Goal: Task Accomplishment & Management: Use online tool/utility

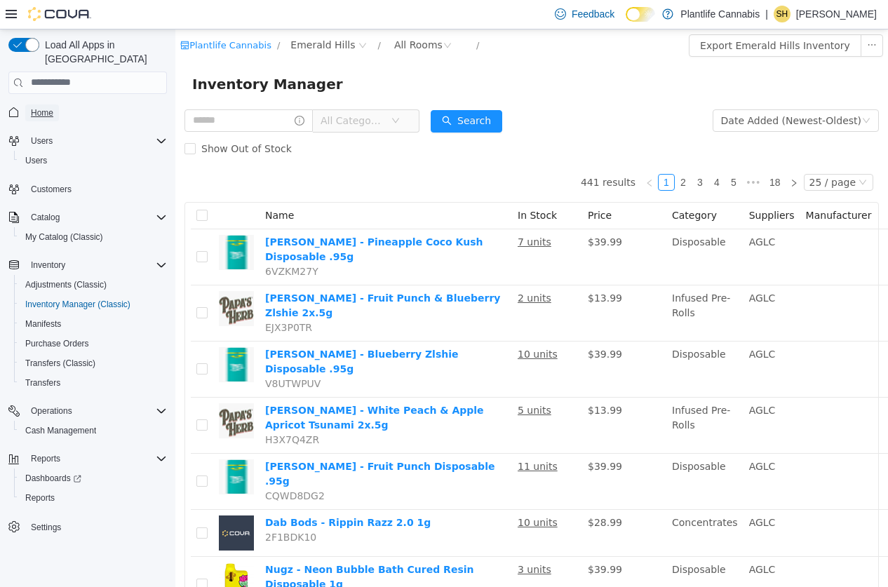
click at [45, 105] on span "Home" at bounding box center [42, 113] width 22 height 17
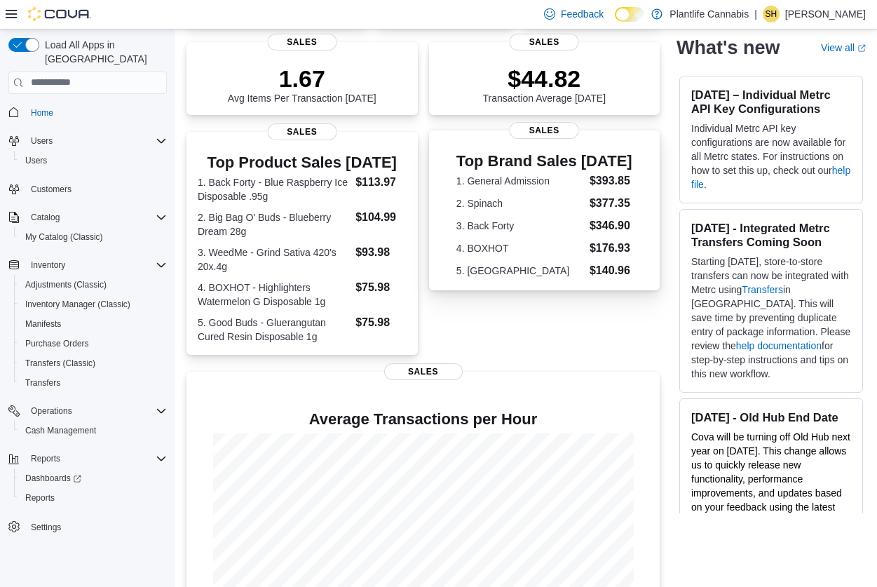
scroll to position [273, 0]
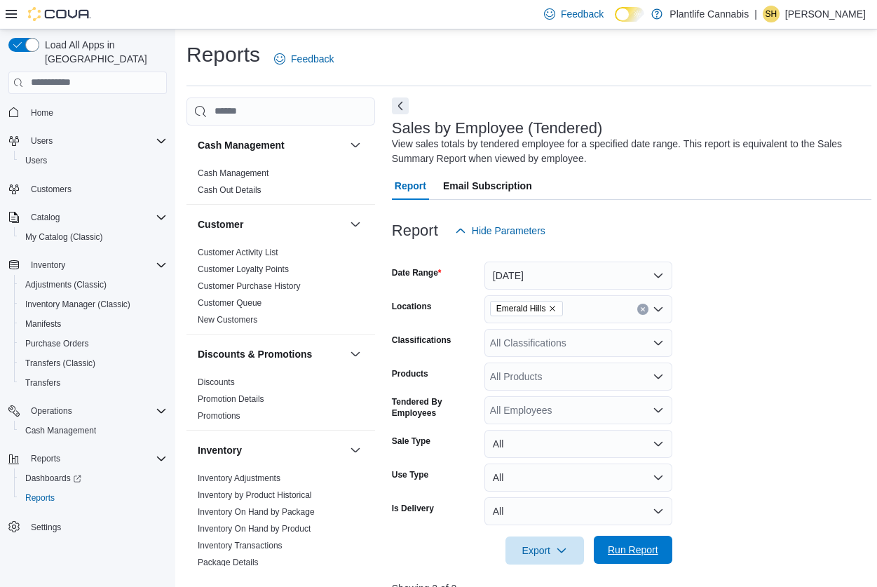
click at [634, 541] on span "Run Report" at bounding box center [633, 550] width 62 height 28
click at [580, 339] on div "All Classifications" at bounding box center [579, 343] width 188 height 28
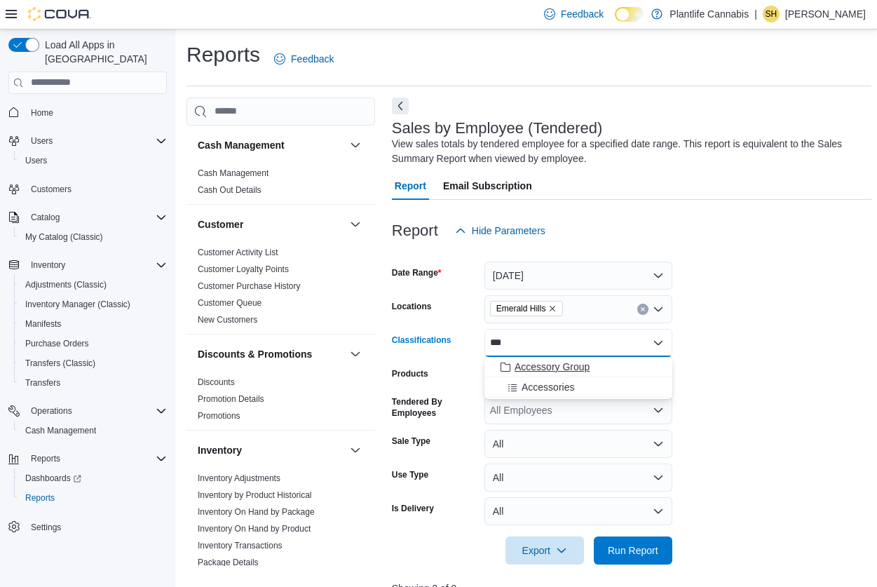
type input "***"
click at [618, 368] on div "Accessory Group" at bounding box center [578, 367] width 171 height 14
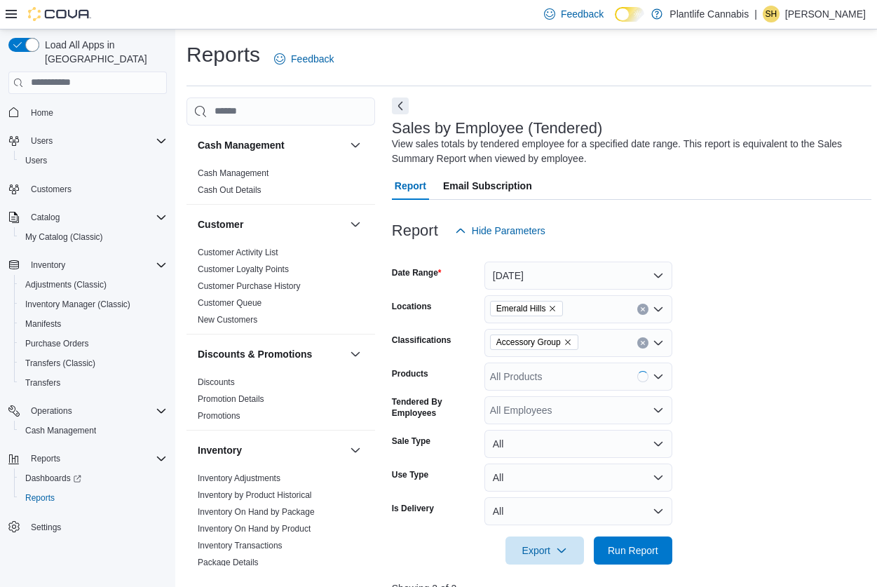
drag, startPoint x: 760, startPoint y: 351, endPoint x: 673, endPoint y: 509, distance: 180.8
click at [759, 351] on form "Date Range Today Locations Emerald Hills Classifications Accessory Group Produc…" at bounding box center [632, 405] width 480 height 320
drag, startPoint x: 618, startPoint y: 557, endPoint x: 748, endPoint y: 443, distance: 172.9
click at [620, 555] on span "Run Report" at bounding box center [633, 551] width 62 height 28
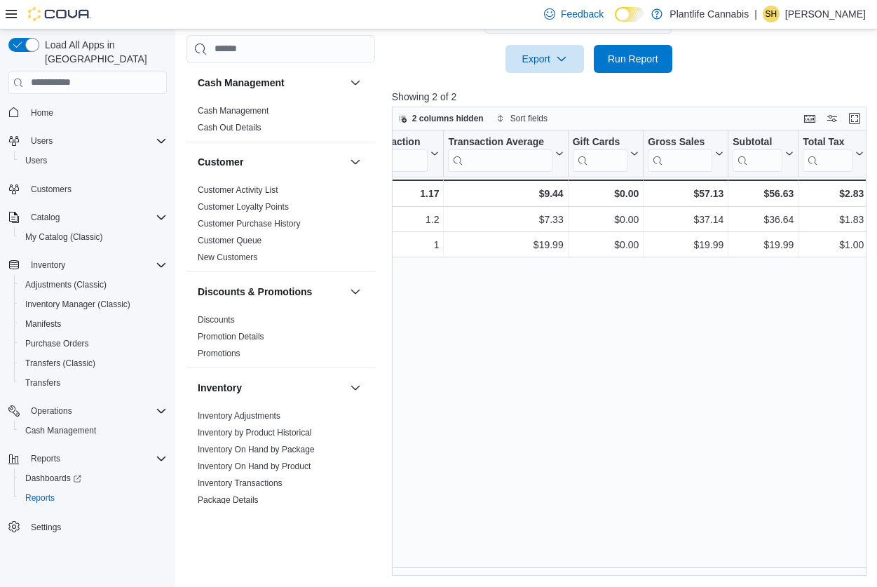
scroll to position [0, 574]
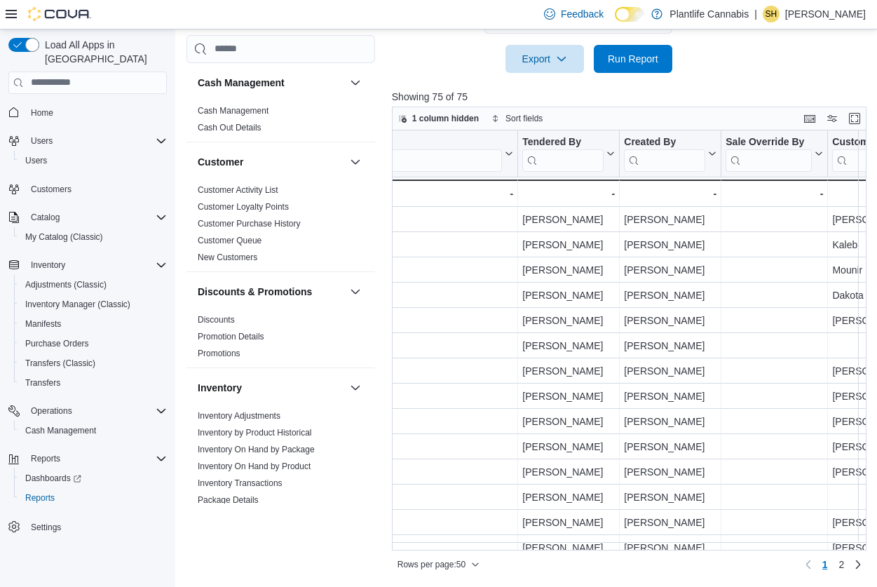
scroll to position [0, 1838]
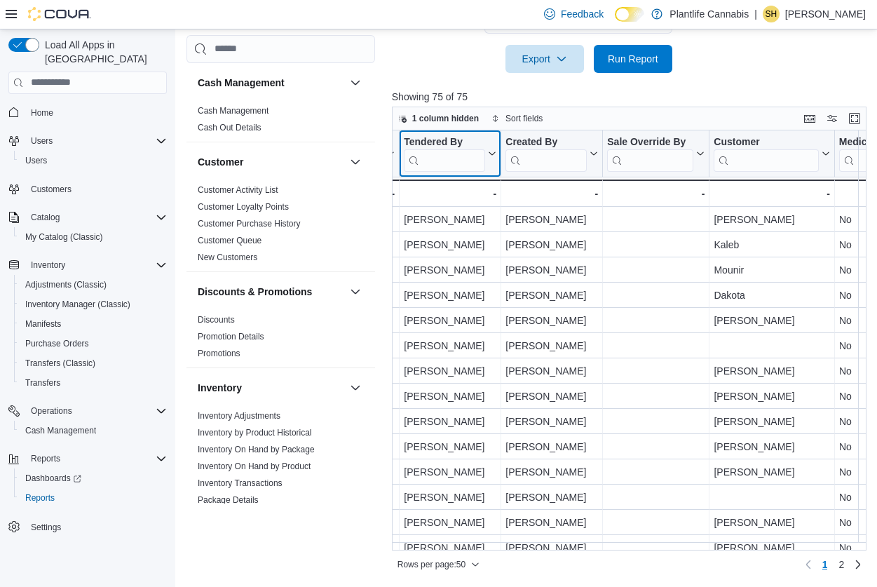
click at [470, 166] on input "search" at bounding box center [444, 160] width 81 height 22
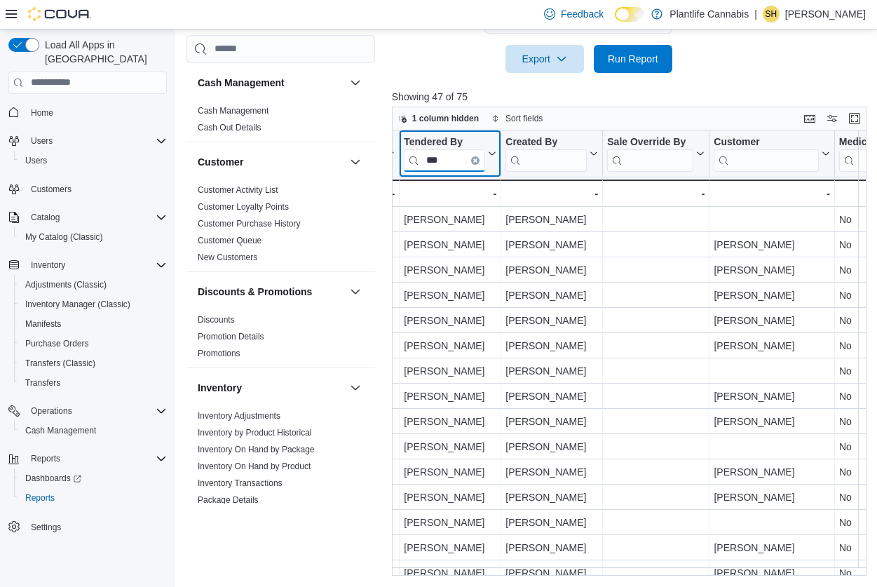
type input "***"
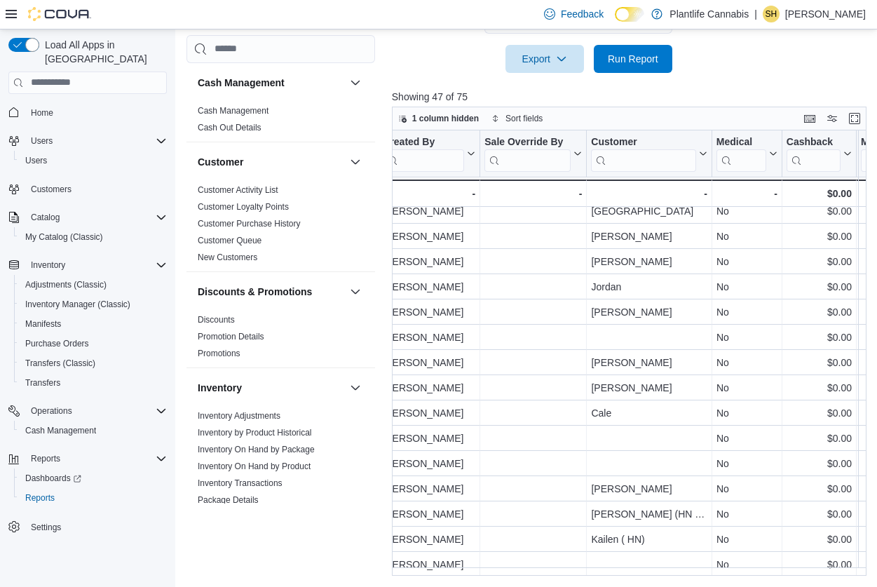
scroll to position [825, 1961]
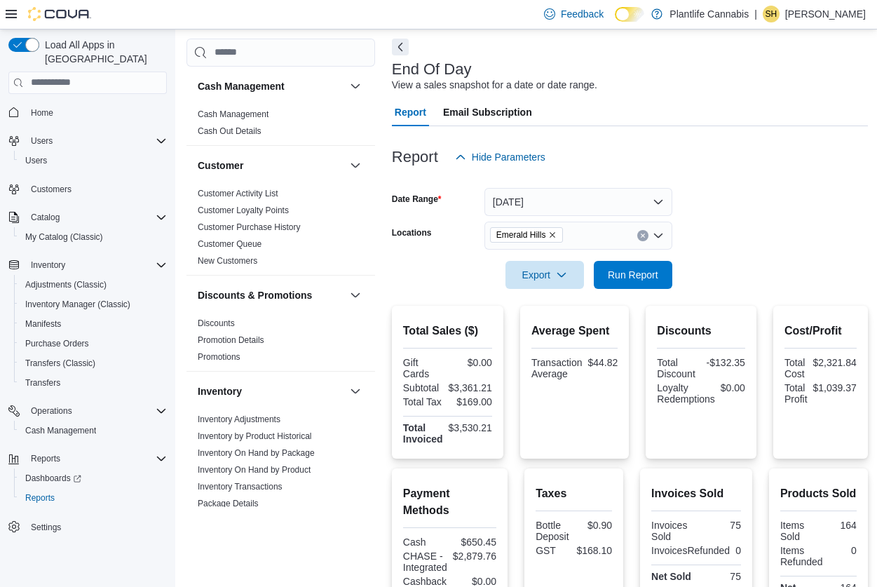
scroll to position [270, 0]
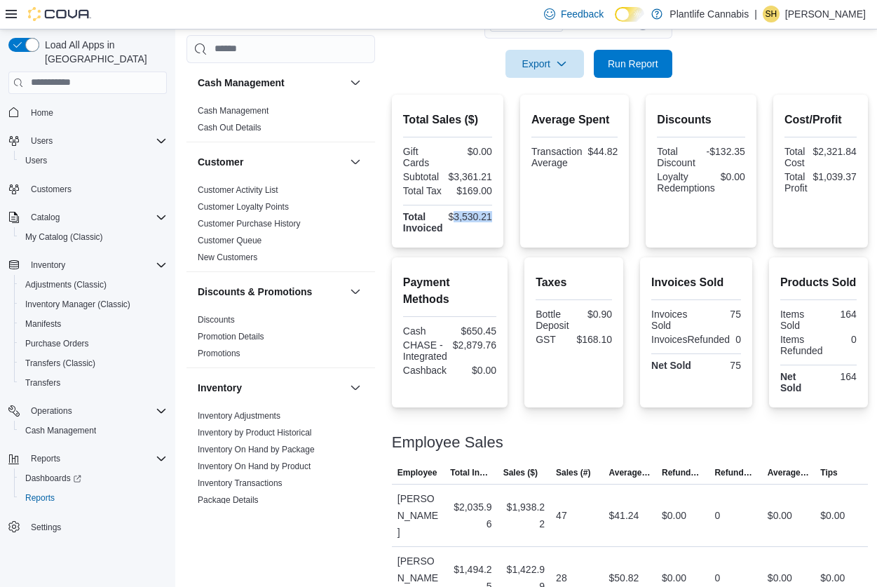
drag, startPoint x: 455, startPoint y: 219, endPoint x: 500, endPoint y: 220, distance: 44.9
click at [500, 220] on div "Total Sales ($) Gift Cards $0.00 Subtotal $3,361.21 Total Tax $169.00 Total Inv…" at bounding box center [448, 171] width 112 height 153
copy div "3,530.21"
drag, startPoint x: 459, startPoint y: 341, endPoint x: 510, endPoint y: 341, distance: 50.5
click at [508, 341] on div "Payment Methods Cash $650.45 CHASE - Integrated $2,879.76 Cashback $0.00" at bounding box center [450, 332] width 116 height 150
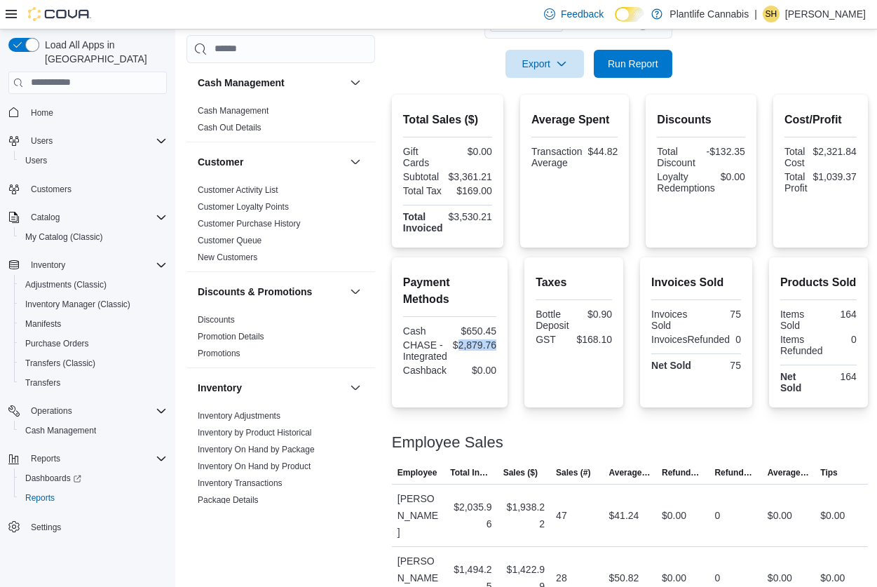
copy div "2,879.76"
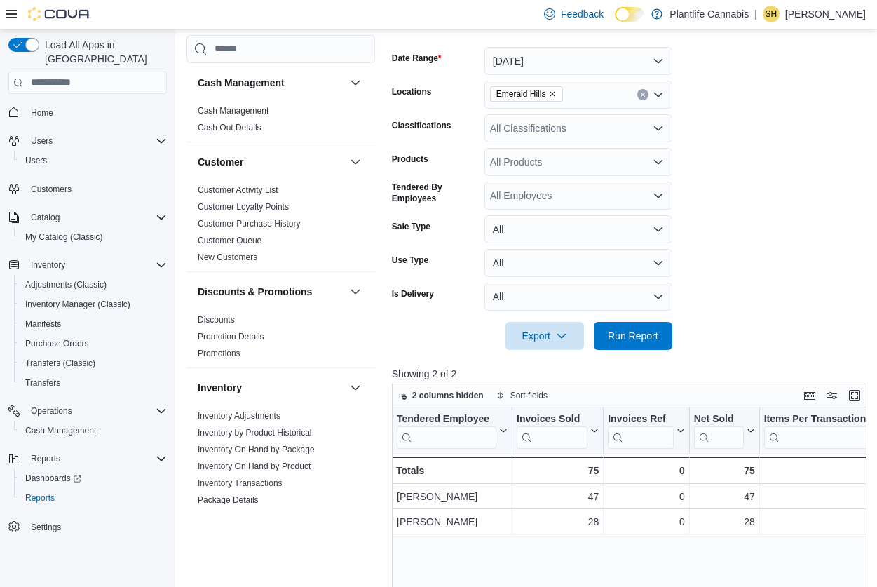
scroll to position [182, 0]
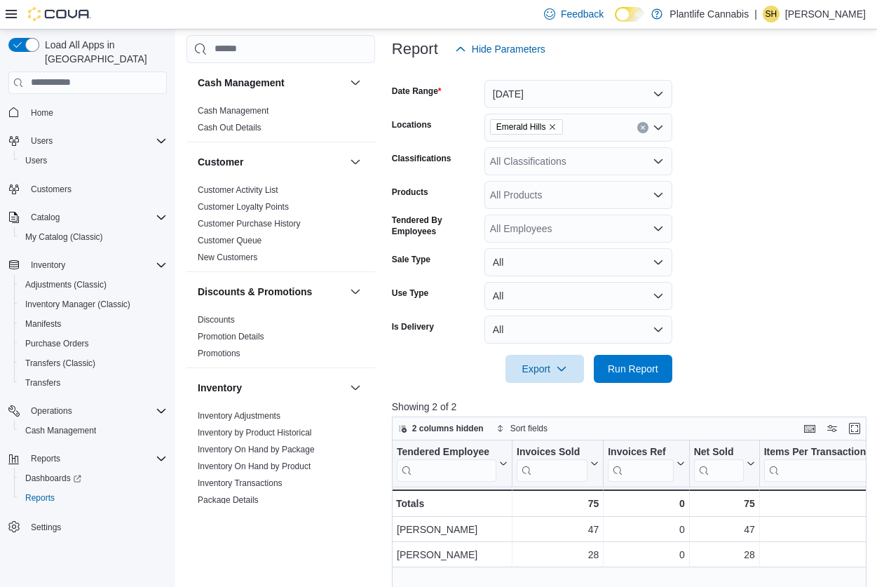
click at [530, 167] on div "All Classifications" at bounding box center [579, 161] width 188 height 28
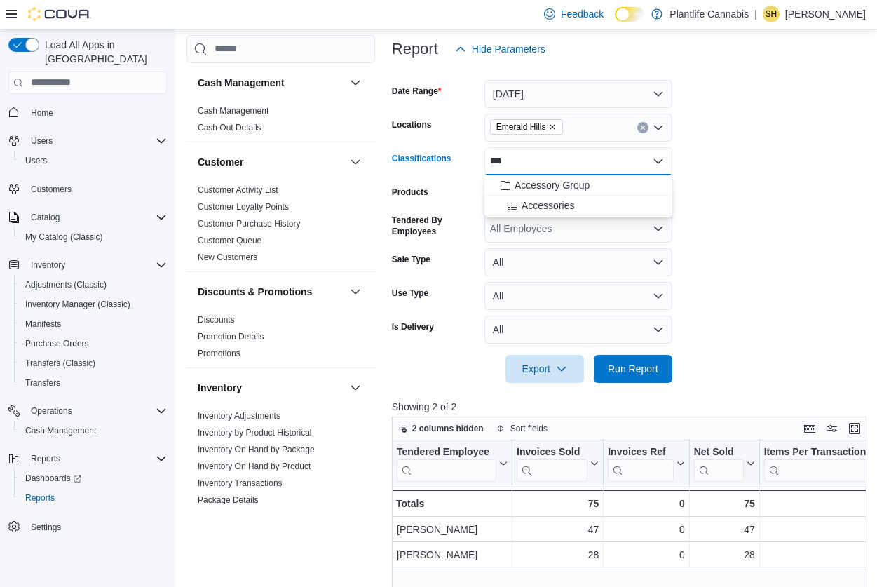
type input "***"
click at [605, 184] on div "Accessory Group" at bounding box center [578, 185] width 171 height 14
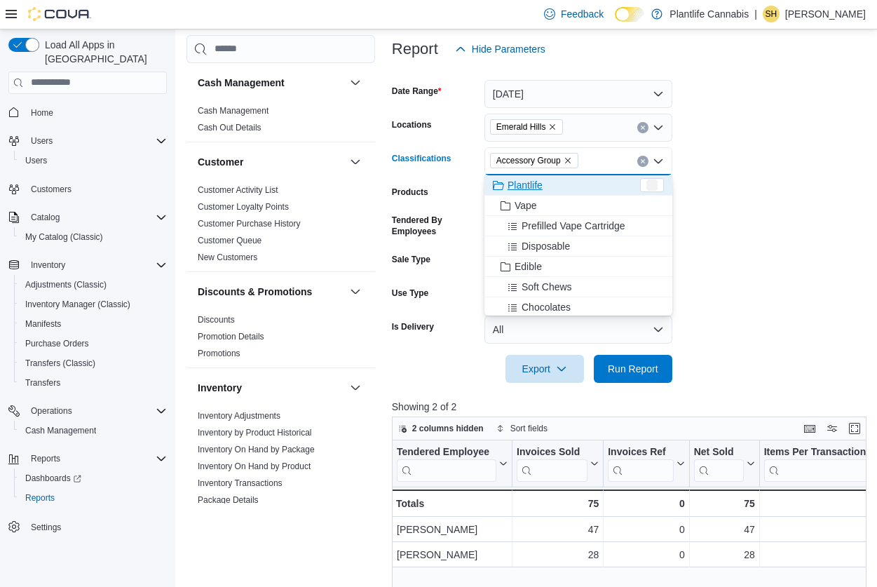
drag, startPoint x: 813, startPoint y: 184, endPoint x: 804, endPoint y: 197, distance: 15.6
click at [809, 189] on form "Date Range [DATE] Locations [GEOGRAPHIC_DATA] Classifications Accessory Group C…" at bounding box center [632, 223] width 480 height 320
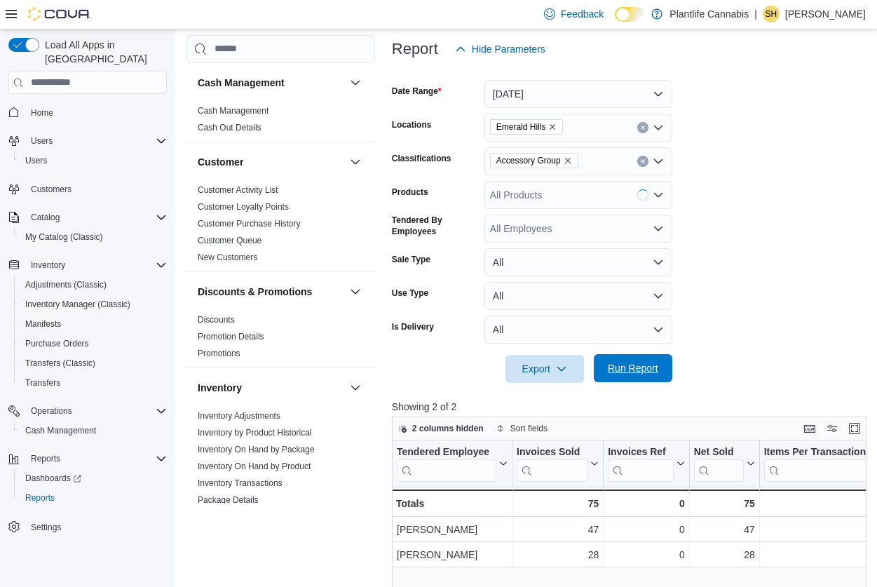
click at [638, 370] on span "Run Report" at bounding box center [633, 368] width 51 height 14
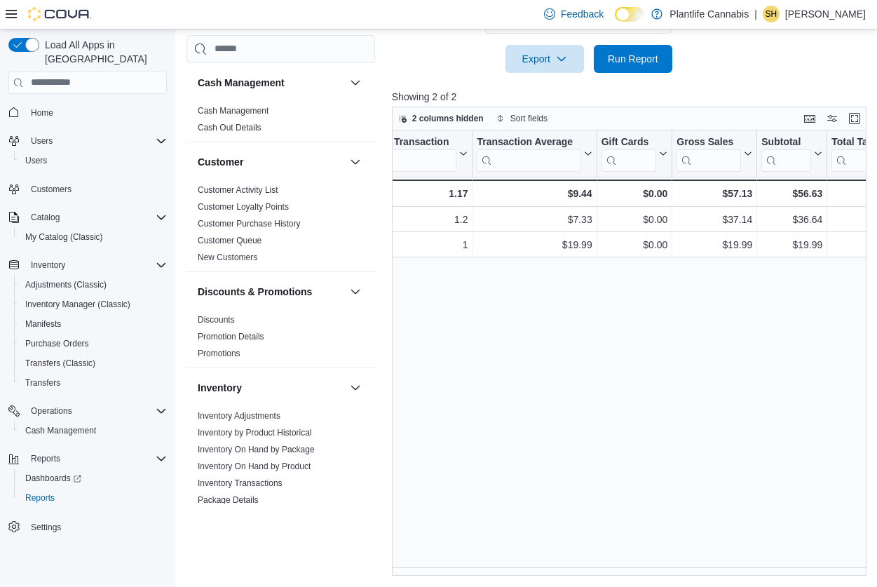
scroll to position [0, 552]
